Goal: Task Accomplishment & Management: Use online tool/utility

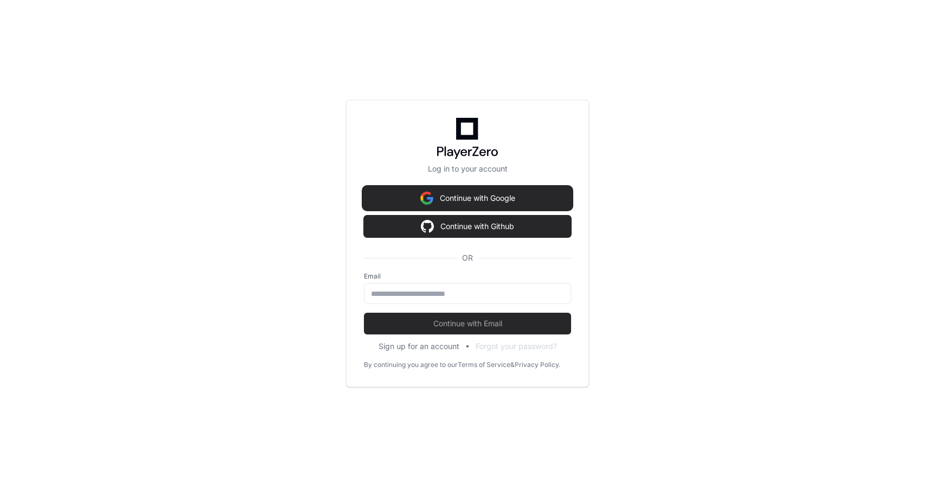
click at [381, 191] on button "Continue with Google" at bounding box center [467, 198] width 207 height 22
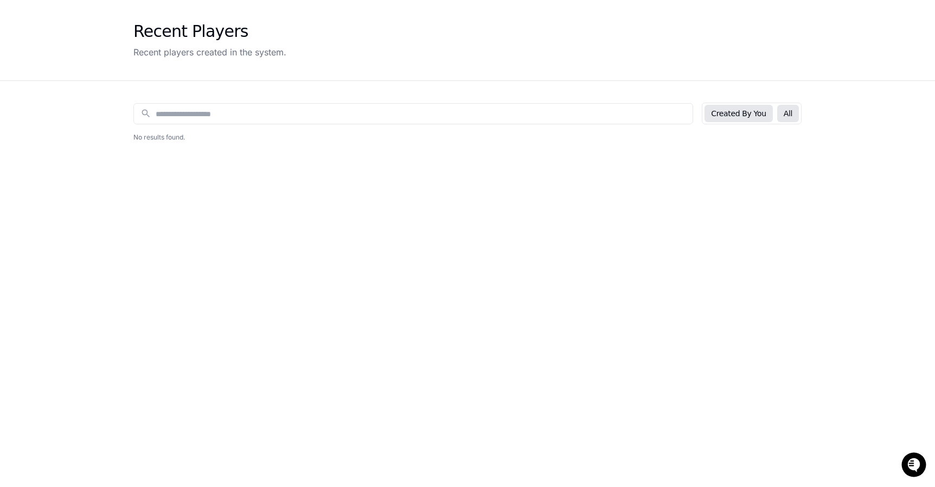
click at [791, 113] on button "All" at bounding box center [788, 113] width 22 height 17
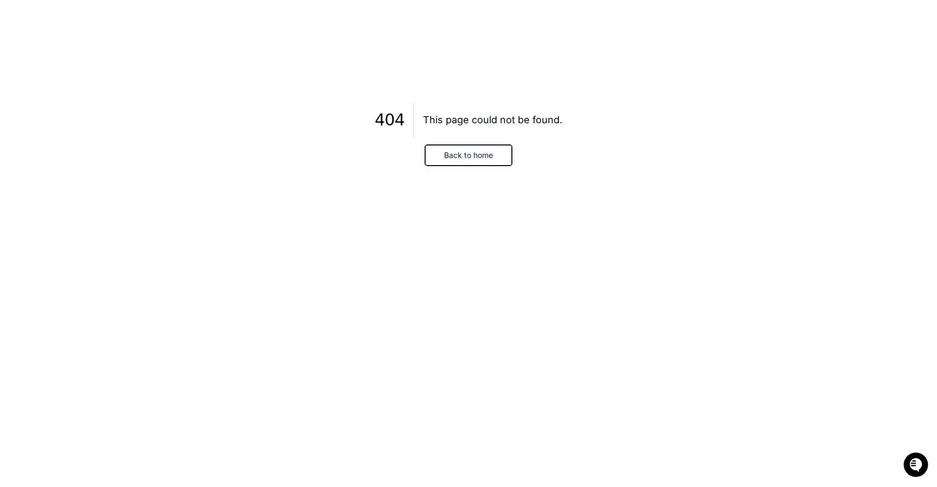
click at [489, 152] on button "Back to home" at bounding box center [468, 155] width 87 height 21
click at [461, 155] on button "Back to home" at bounding box center [468, 155] width 87 height 21
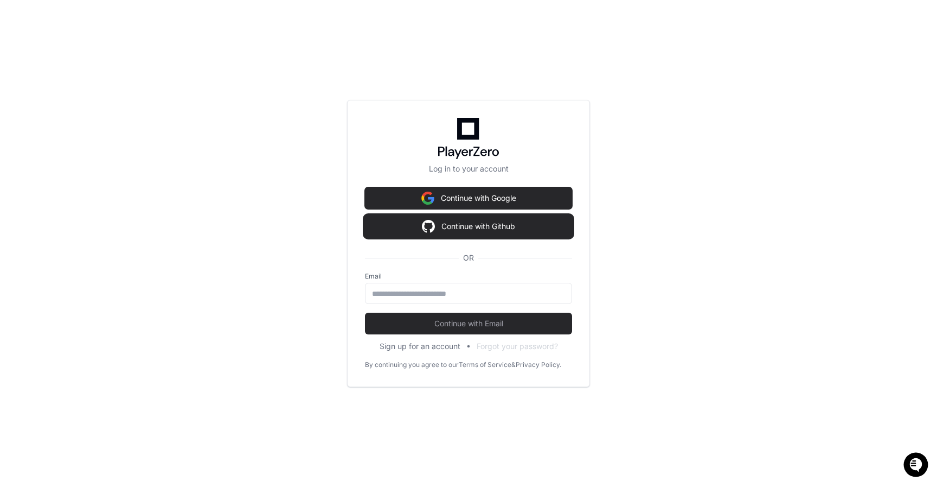
click at [414, 230] on button "Continue with Github" at bounding box center [468, 226] width 207 height 22
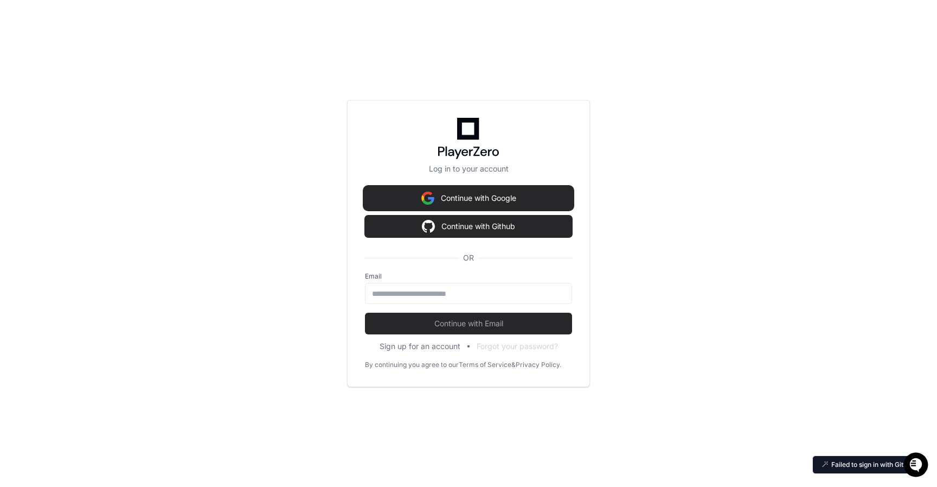
click at [388, 205] on button "Continue with Google" at bounding box center [468, 198] width 207 height 22
click at [458, 195] on button "Continue with Google" at bounding box center [468, 198] width 207 height 22
click at [410, 203] on button "Continue with Google" at bounding box center [468, 198] width 207 height 22
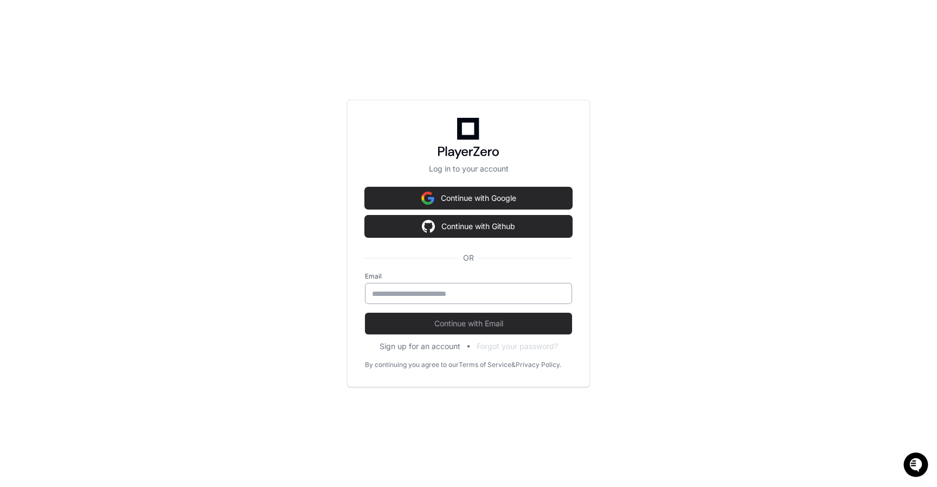
click at [396, 291] on input "email" at bounding box center [468, 293] width 193 height 11
type input "**********"
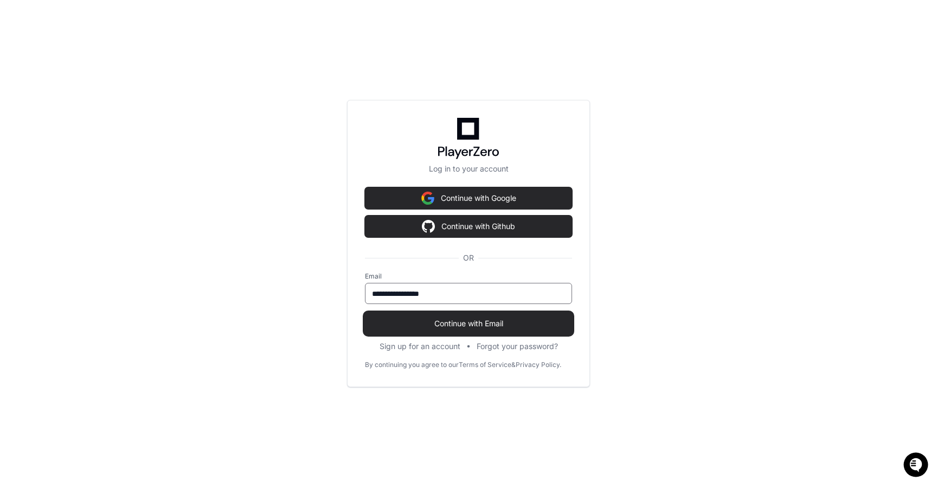
click at [450, 324] on span "Continue with Email" at bounding box center [468, 323] width 207 height 11
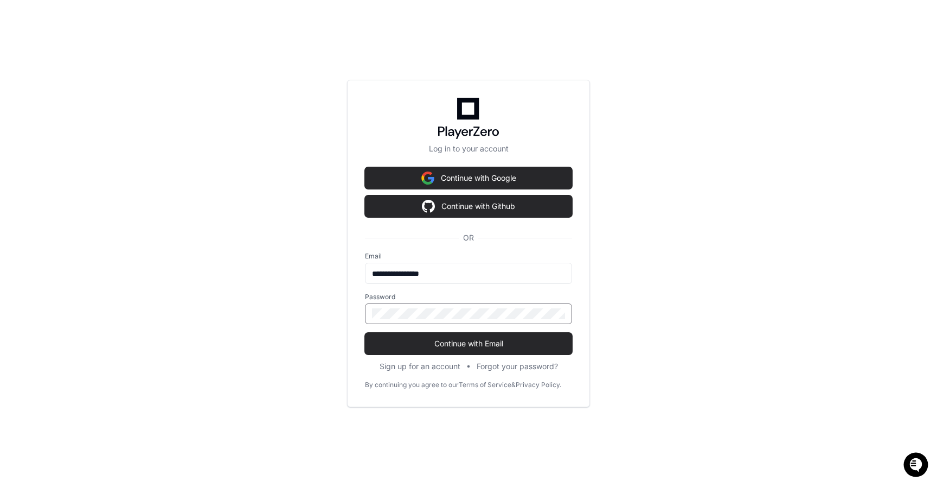
click at [372, 354] on div "**********" at bounding box center [468, 243] width 243 height 327
click at [391, 343] on span "Continue with Email" at bounding box center [468, 343] width 207 height 11
click at [425, 354] on button "Continue with Email" at bounding box center [468, 344] width 207 height 22
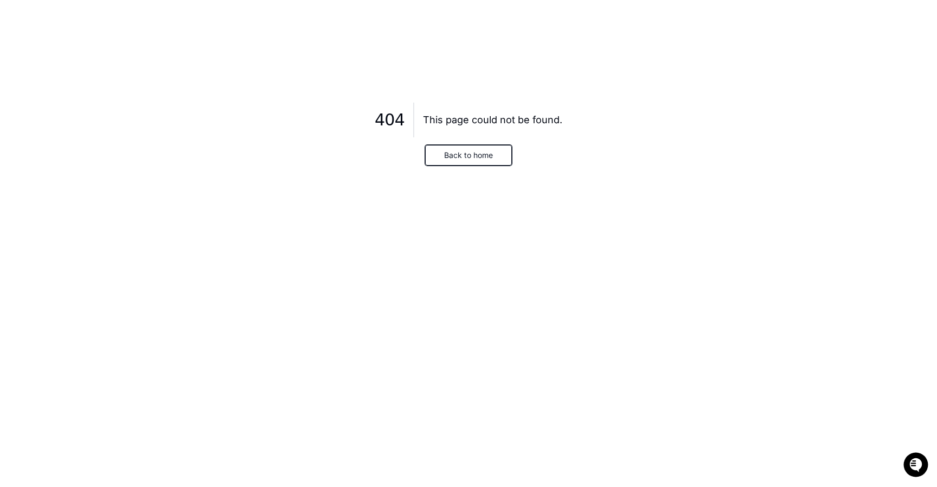
click at [475, 157] on button "Back to home" at bounding box center [468, 155] width 87 height 21
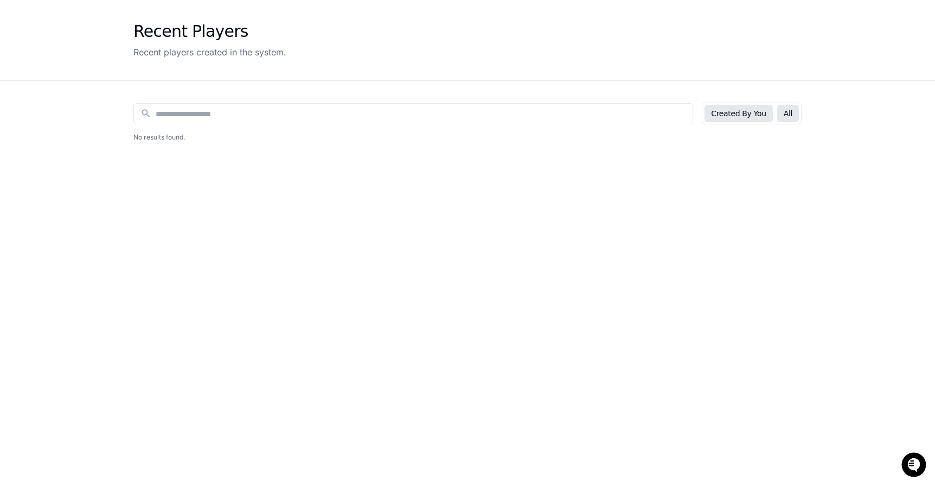
click at [797, 107] on button "All" at bounding box center [788, 113] width 22 height 17
click at [156, 136] on h2 "No results found." at bounding box center [467, 137] width 668 height 9
click at [168, 122] on div "search" at bounding box center [413, 113] width 560 height 21
click at [180, 112] on input at bounding box center [421, 113] width 531 height 11
click at [796, 110] on button "All" at bounding box center [788, 113] width 22 height 17
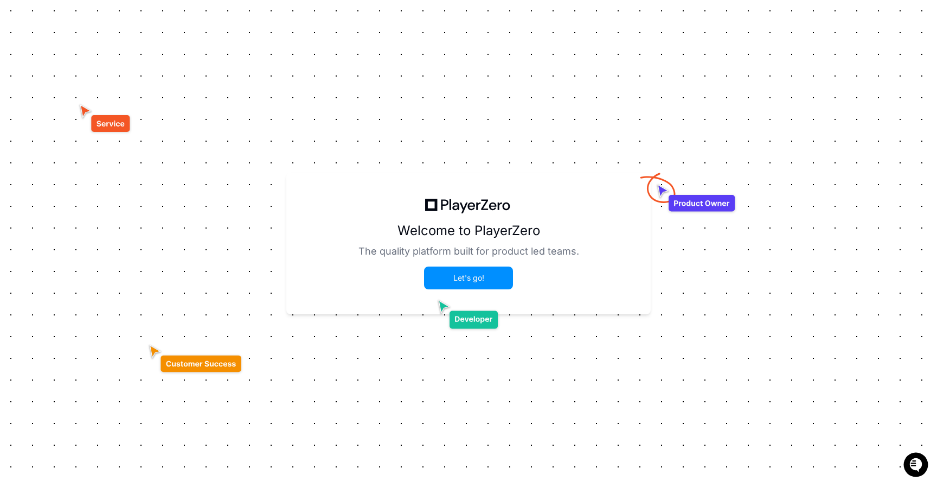
click at [451, 278] on button "Let's go!" at bounding box center [468, 277] width 87 height 21
click at [465, 316] on div "Logout Create a project A project represents your application and its data. Cre…" at bounding box center [469, 164] width 486 height 328
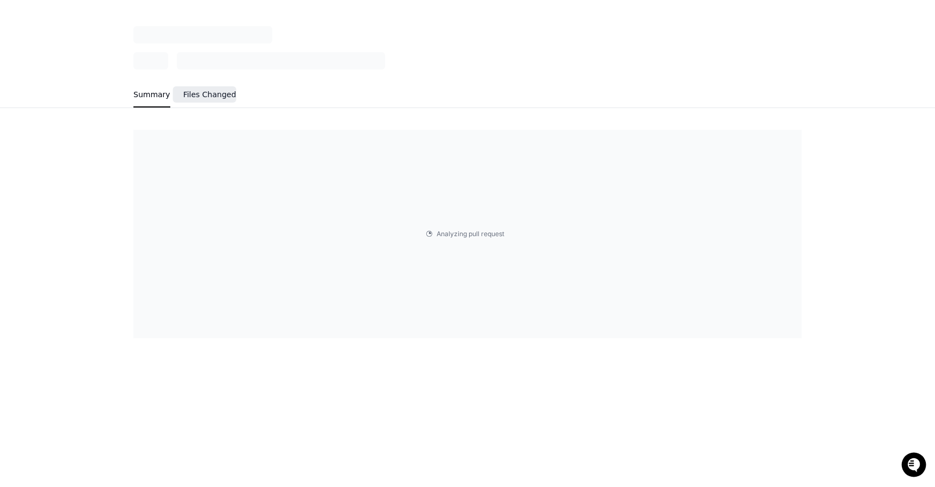
click at [221, 91] on span "Files Changed" at bounding box center [209, 94] width 53 height 7
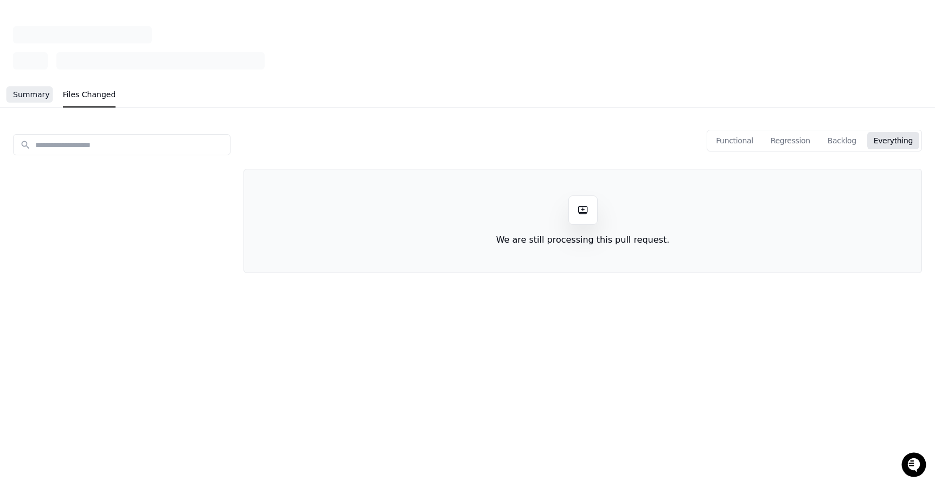
click at [37, 94] on span "Summary" at bounding box center [31, 94] width 37 height 7
